Goal: Communication & Community: Answer question/provide support

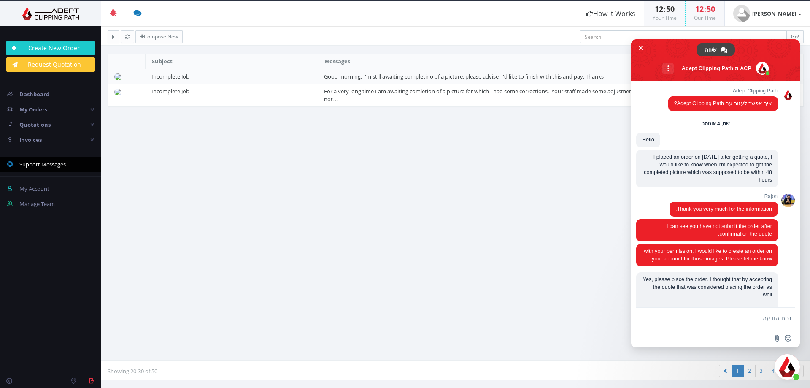
scroll to position [1776, 0]
